Goal: Task Accomplishment & Management: Manage account settings

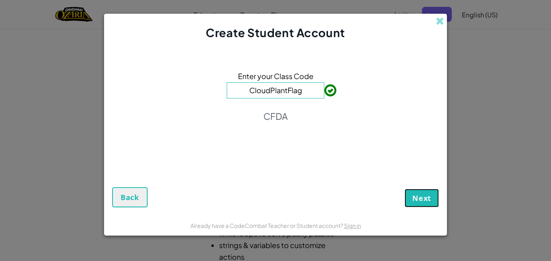
click at [436, 198] on button "Next" at bounding box center [422, 198] width 34 height 19
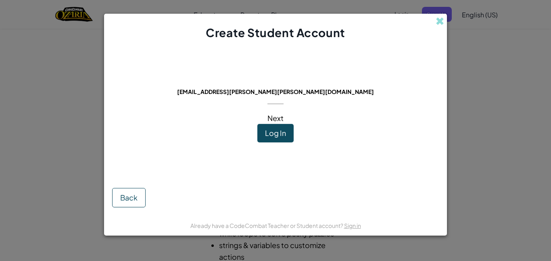
click at [295, 132] on div "This email is already in use: [EMAIL_ADDRESS][PERSON_NAME][PERSON_NAME][DOMAIN_…" at bounding box center [275, 109] width 197 height 120
click at [284, 132] on span "Log In" at bounding box center [275, 132] width 21 height 9
